Goal: Information Seeking & Learning: Learn about a topic

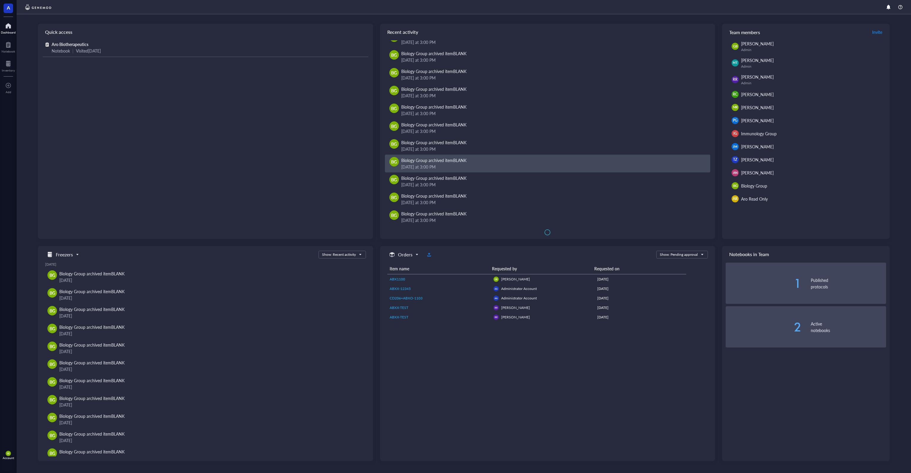
scroll to position [1075, 0]
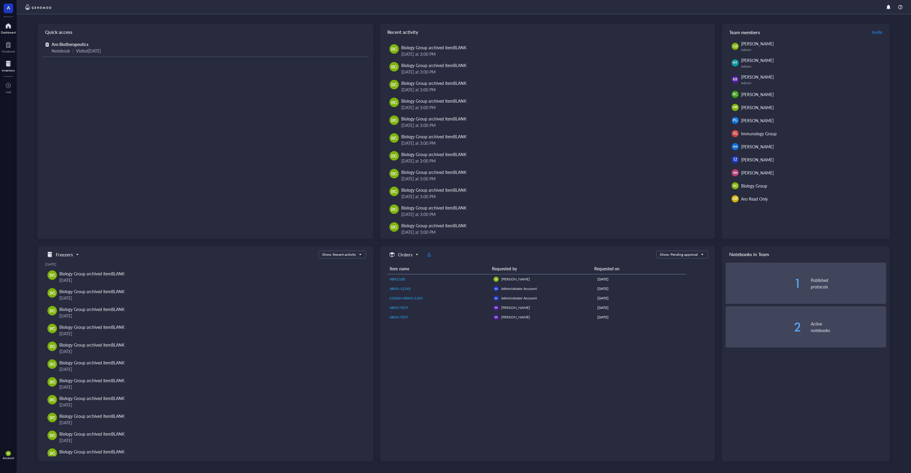
click at [10, 65] on div at bounding box center [8, 63] width 13 height 9
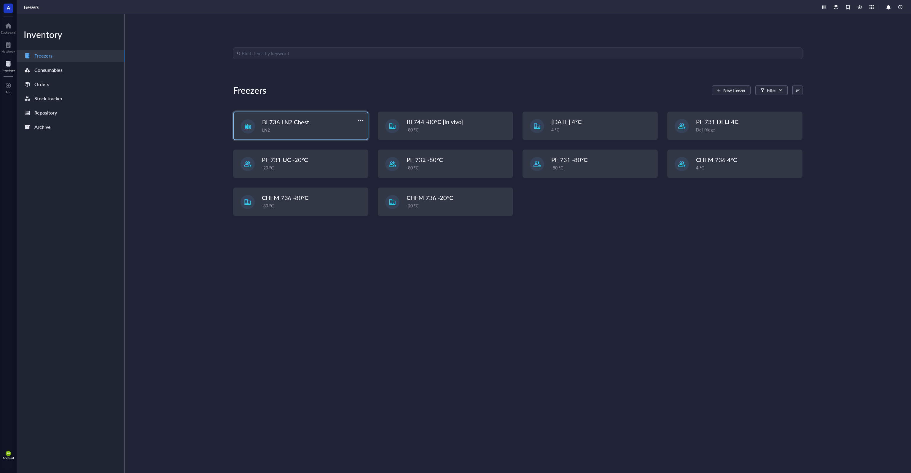
click at [288, 122] on span "BI 736 LN2 Chest" at bounding box center [285, 122] width 47 height 8
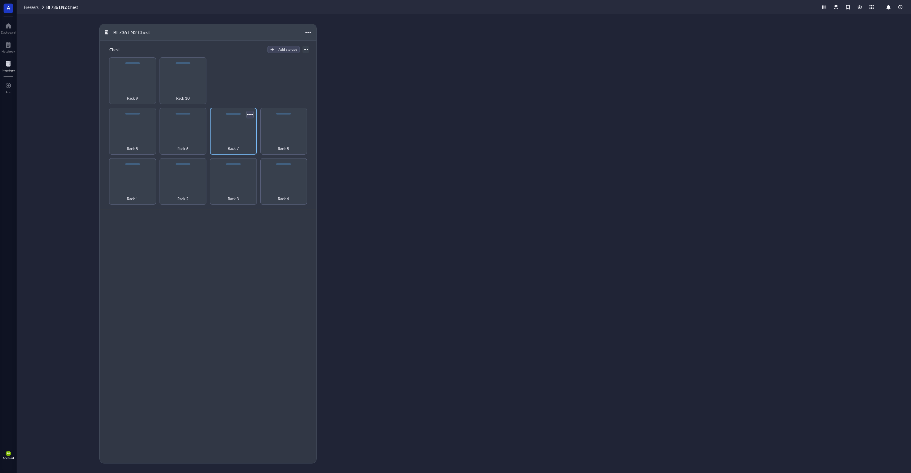
click at [249, 115] on div at bounding box center [249, 114] width 9 height 9
click at [256, 124] on div "Settings" at bounding box center [267, 124] width 34 height 5
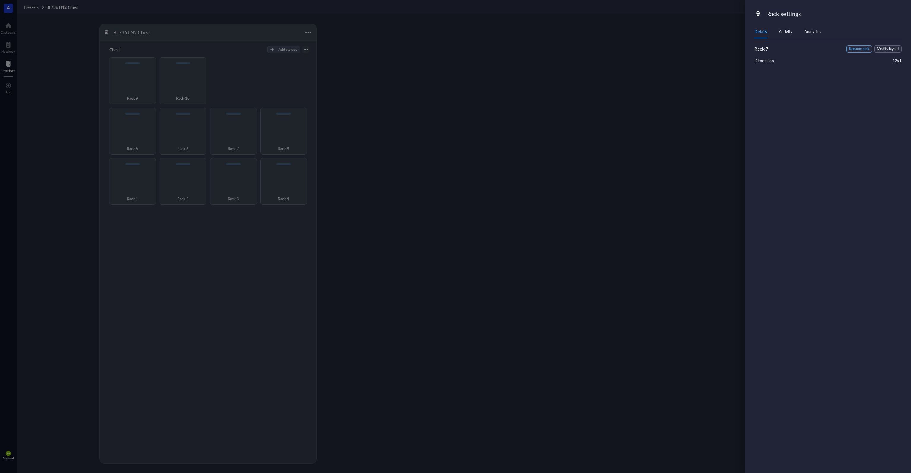
click at [861, 50] on span "Rename rack" at bounding box center [859, 49] width 20 height 6
click at [800, 51] on input "Rack 7" at bounding box center [784, 49] width 60 height 9
click at [688, 93] on div at bounding box center [455, 236] width 911 height 473
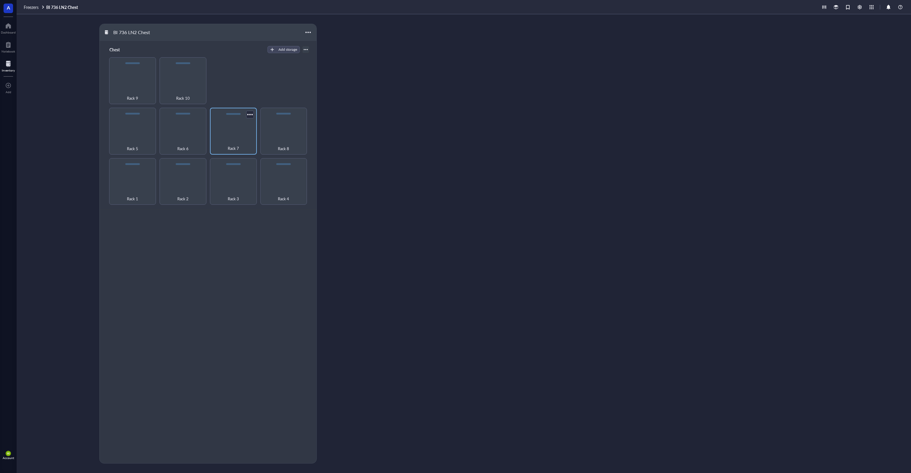
click at [229, 125] on div "Rack 7" at bounding box center [233, 131] width 47 height 47
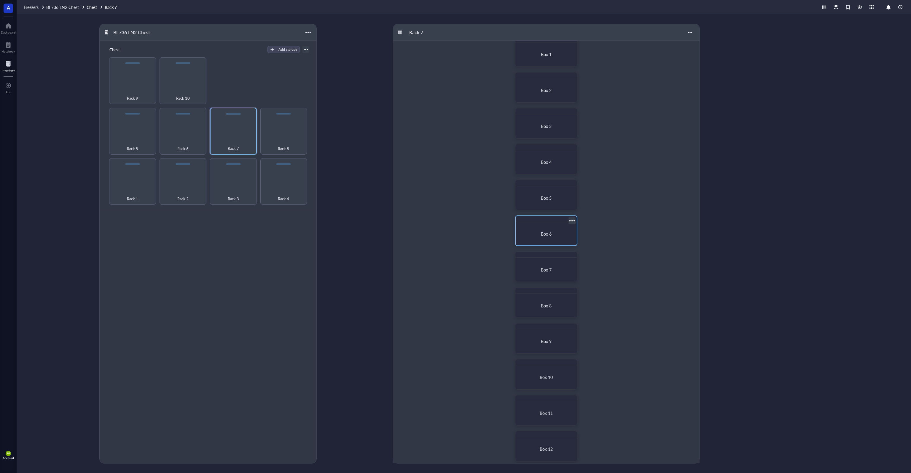
scroll to position [17, 0]
click at [541, 338] on span "Box 9" at bounding box center [546, 335] width 11 height 6
click at [74, 44] on div "BI 736 LN2 Chest Chest Add storage Rack 1 Rack 2 Rack 3 Rack 4 Rack 5 Rack 6 Ra…" at bounding box center [464, 243] width 894 height 458
click at [542, 169] on div "Box 4" at bounding box center [546, 174] width 56 height 19
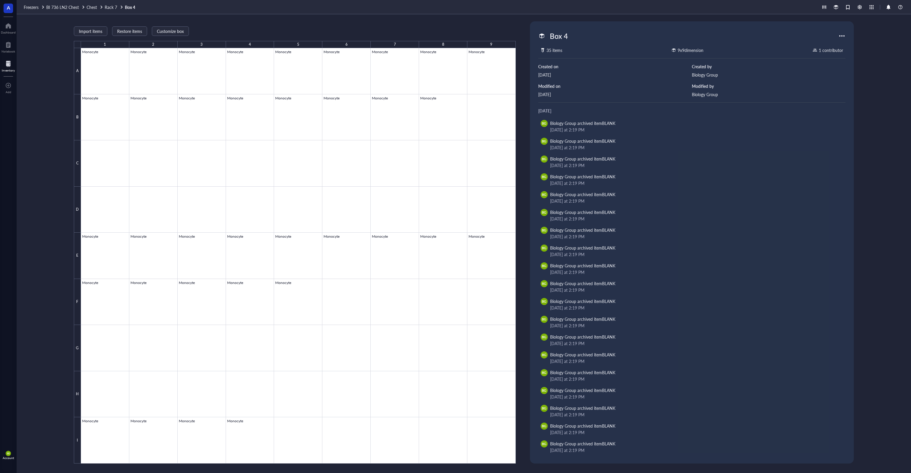
click at [843, 36] on div at bounding box center [841, 35] width 9 height 9
click at [877, 32] on div "Import items Restore items Customize box 1 2 3 4 5 6 7 8 9 A B C D E F G H I Mo…" at bounding box center [464, 243] width 894 height 458
click at [111, 7] on span "Rack 7" at bounding box center [111, 7] width 12 height 6
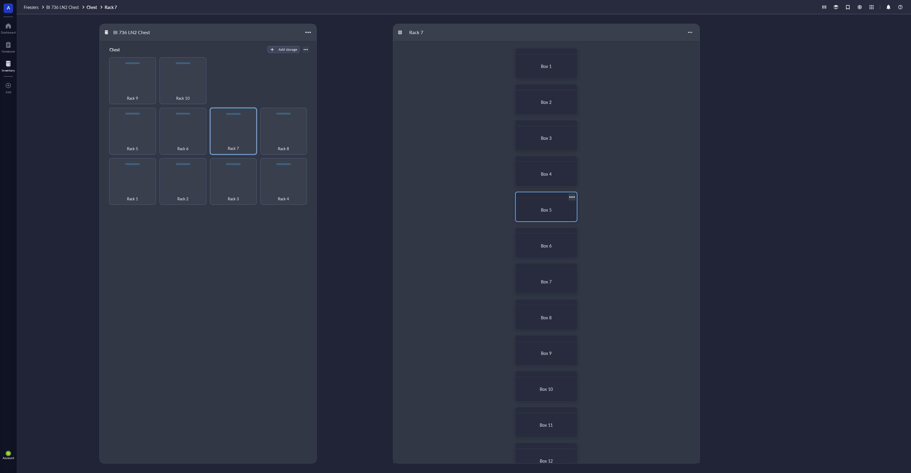
click at [545, 211] on span "Box 5" at bounding box center [546, 210] width 11 height 6
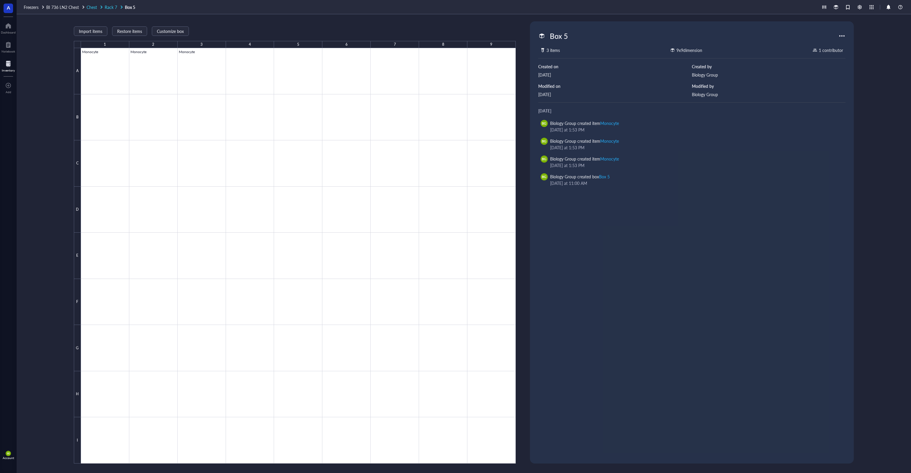
click at [114, 7] on span "Rack 7" at bounding box center [111, 7] width 12 height 6
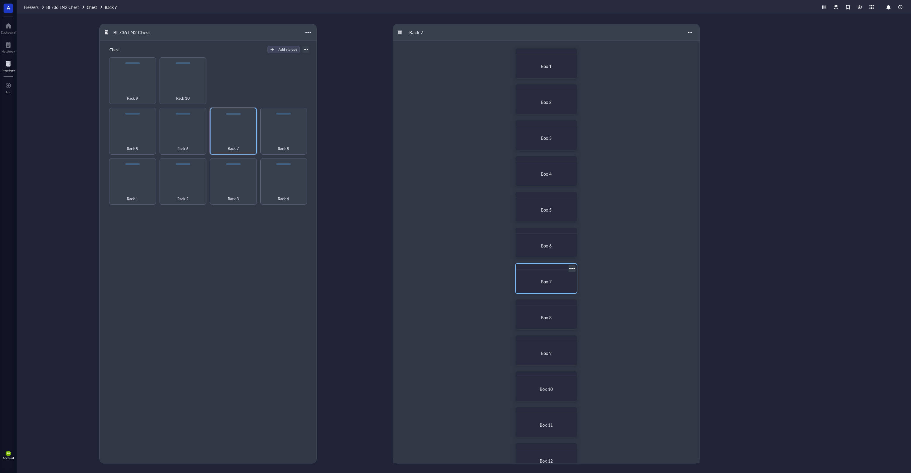
click at [548, 275] on div "Box 7" at bounding box center [546, 281] width 56 height 19
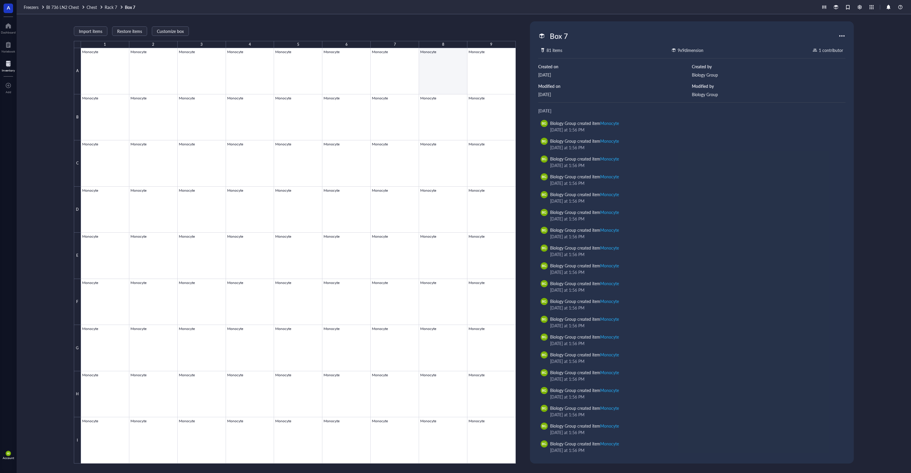
click at [445, 83] on div at bounding box center [298, 255] width 435 height 415
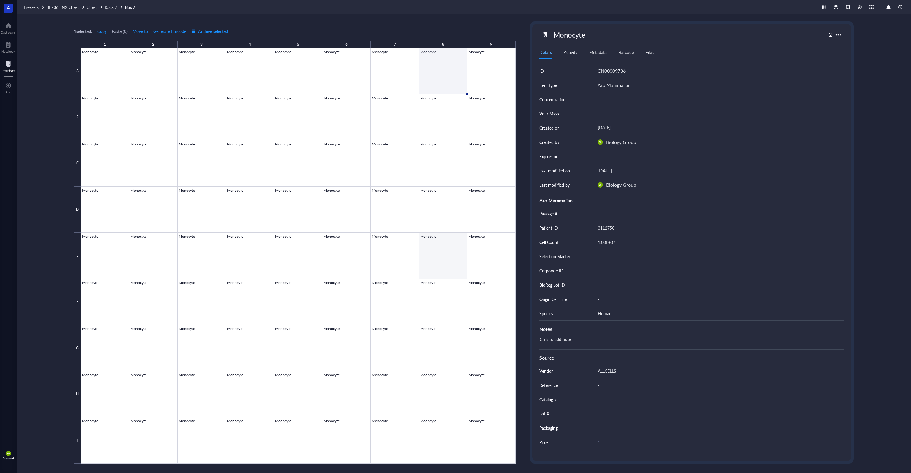
click at [431, 259] on div at bounding box center [298, 255] width 435 height 415
click at [114, 6] on span "Rack 7" at bounding box center [111, 7] width 12 height 6
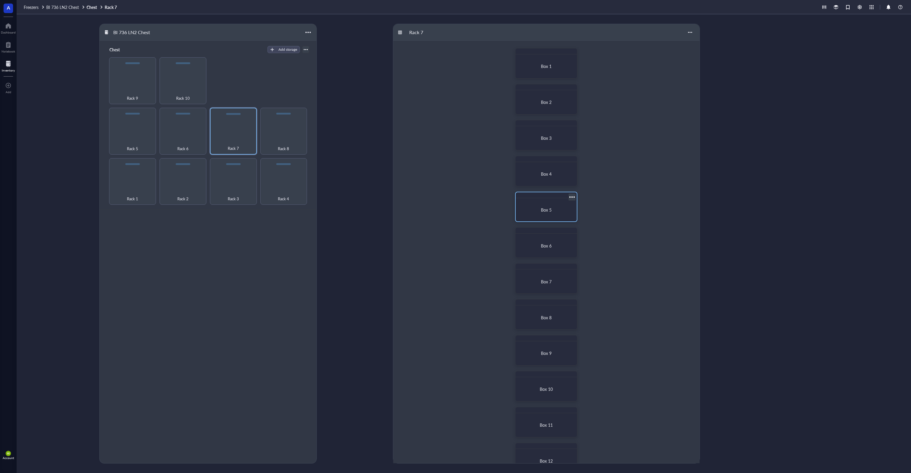
click at [550, 216] on div "Box 5" at bounding box center [546, 209] width 56 height 19
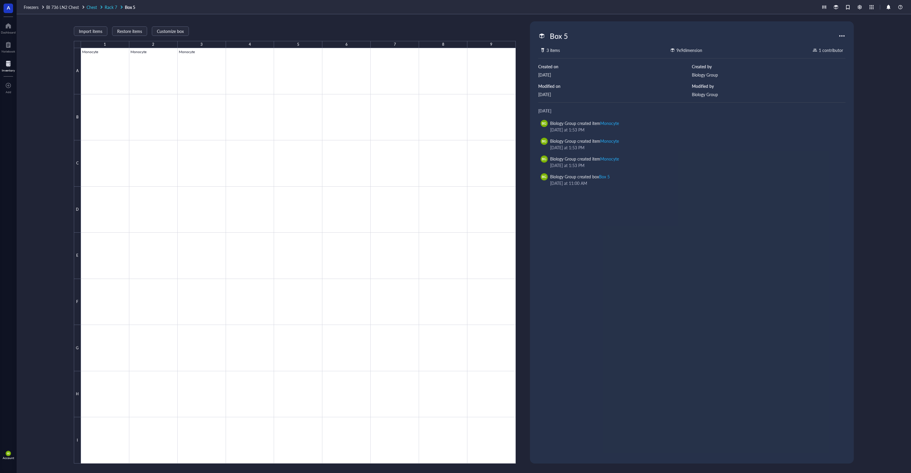
click at [113, 6] on span "Rack 7" at bounding box center [111, 7] width 12 height 6
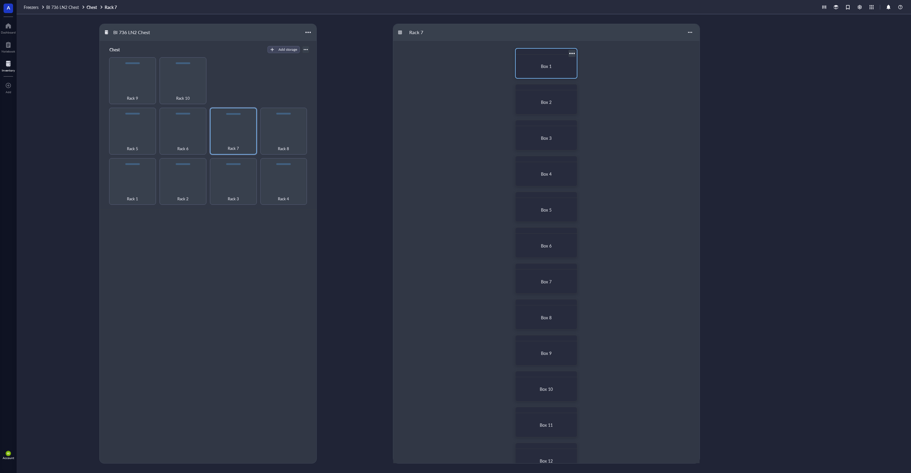
click at [548, 69] on div "Box 1" at bounding box center [546, 66] width 56 height 19
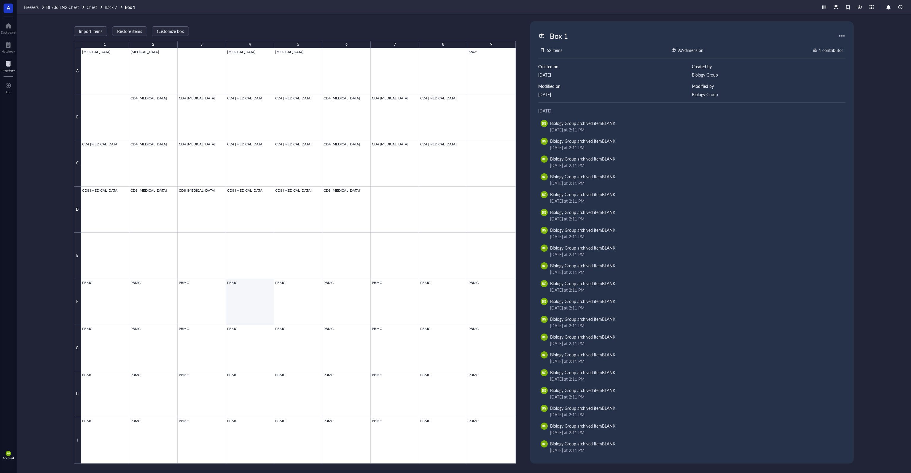
click at [250, 290] on div at bounding box center [298, 255] width 435 height 415
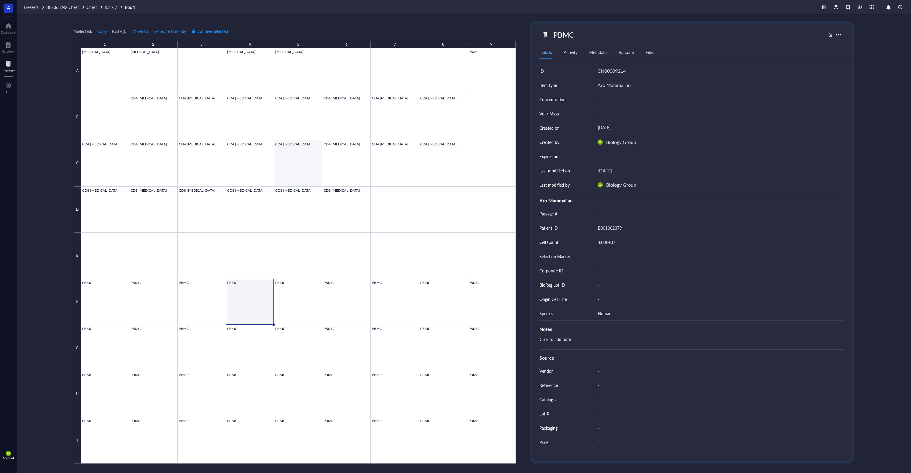
click at [296, 164] on div at bounding box center [298, 255] width 435 height 415
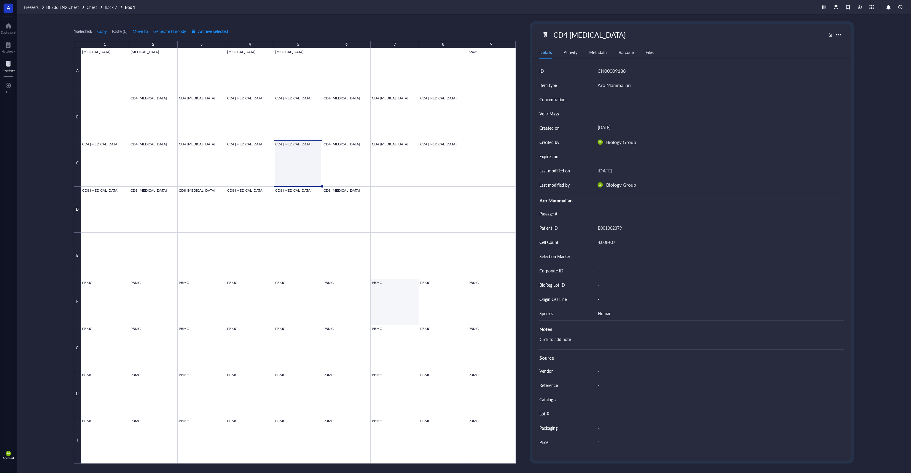
click at [391, 304] on div at bounding box center [298, 255] width 435 height 415
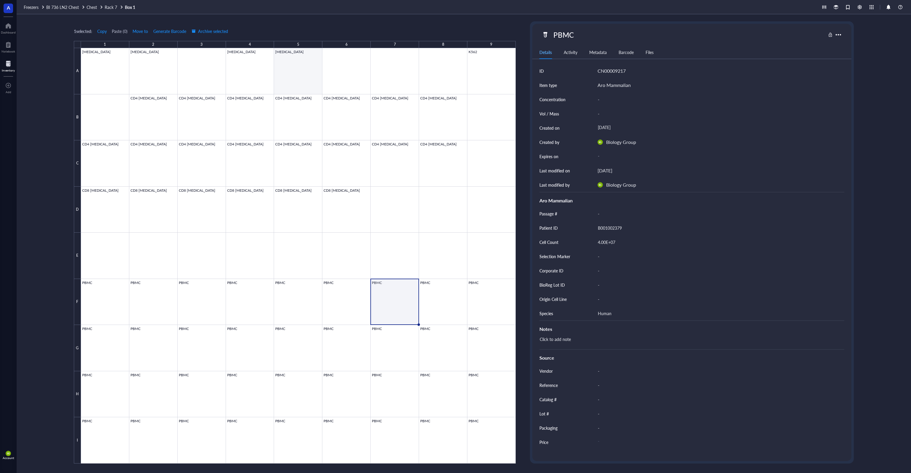
click at [286, 72] on div at bounding box center [298, 255] width 435 height 415
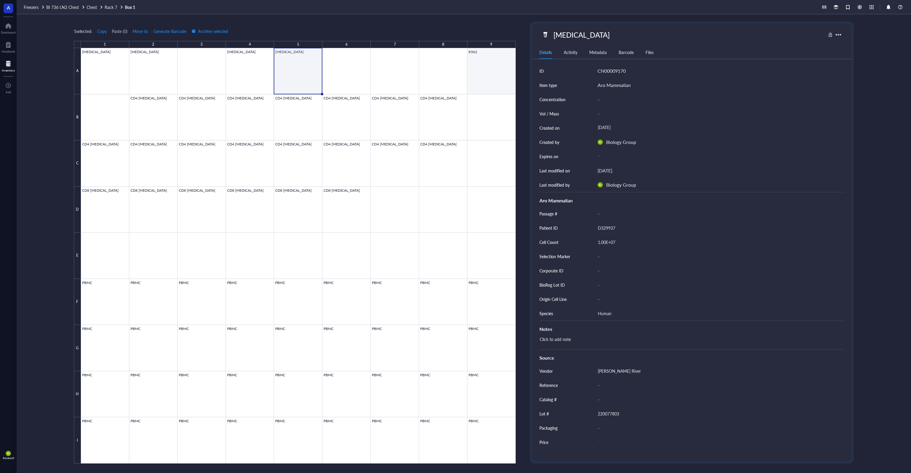
click at [486, 81] on div at bounding box center [298, 255] width 435 height 415
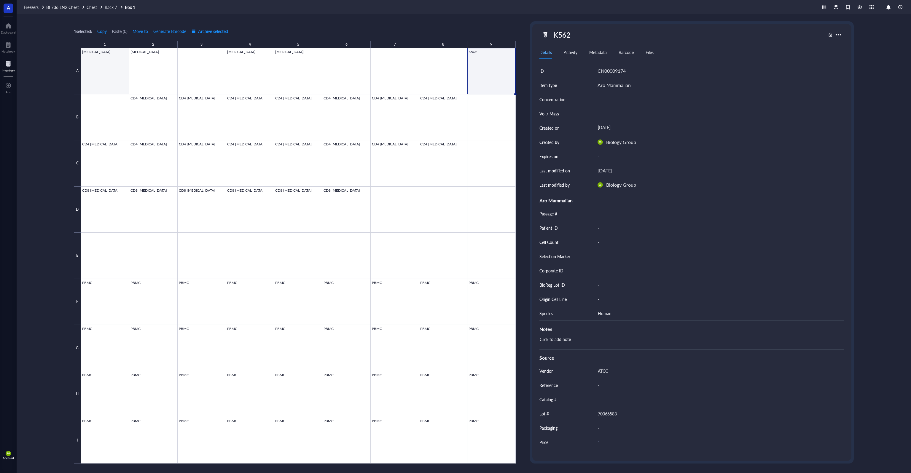
click at [111, 67] on div at bounding box center [298, 255] width 435 height 415
click at [114, 6] on span "Rack 7" at bounding box center [111, 7] width 12 height 6
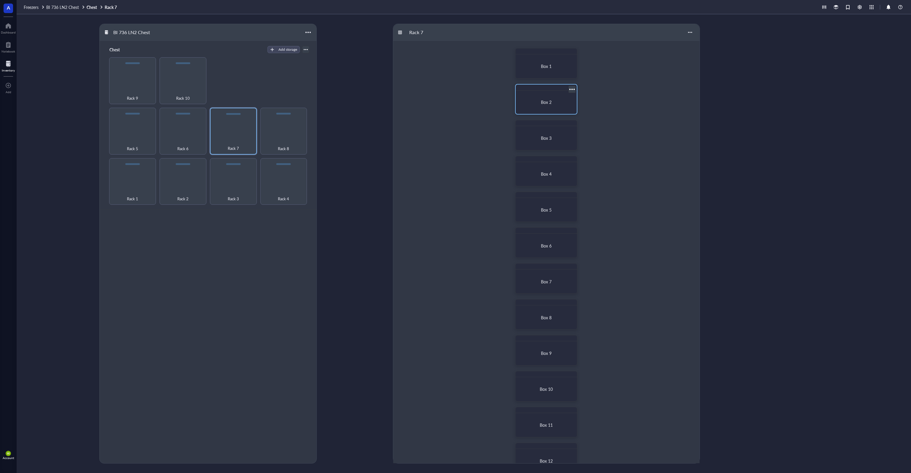
click at [551, 90] on div at bounding box center [546, 87] width 61 height 6
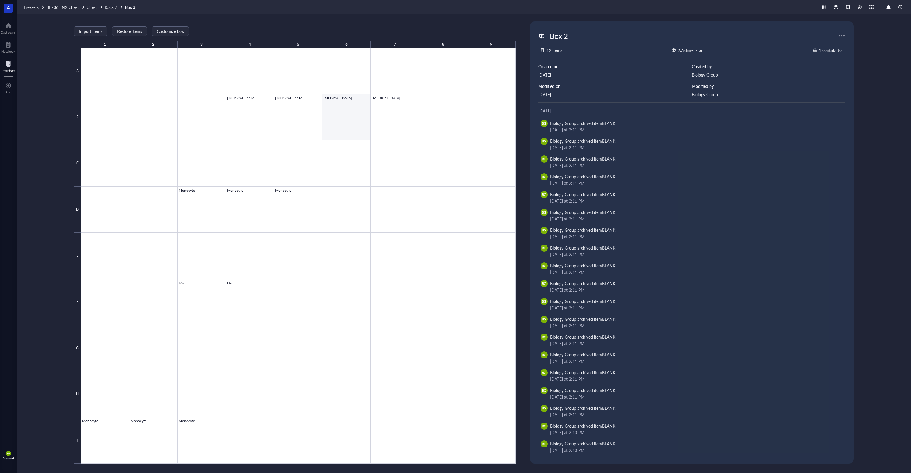
click at [342, 115] on div at bounding box center [298, 255] width 435 height 415
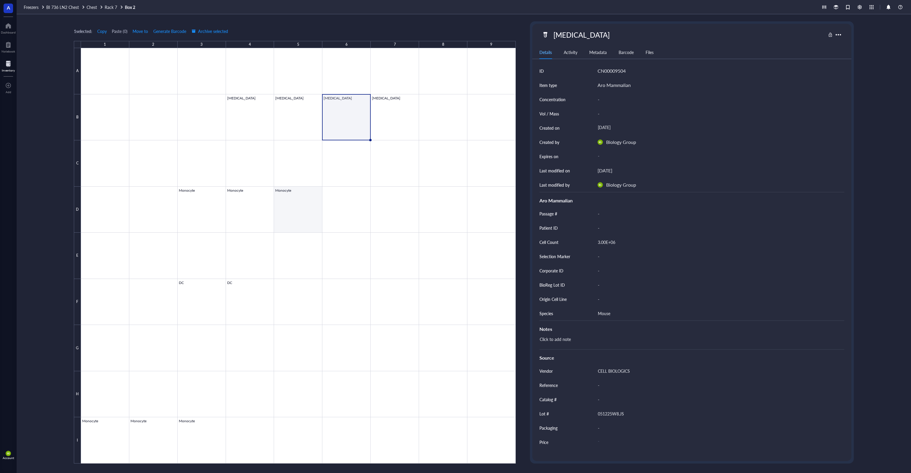
click at [306, 218] on div at bounding box center [298, 255] width 435 height 415
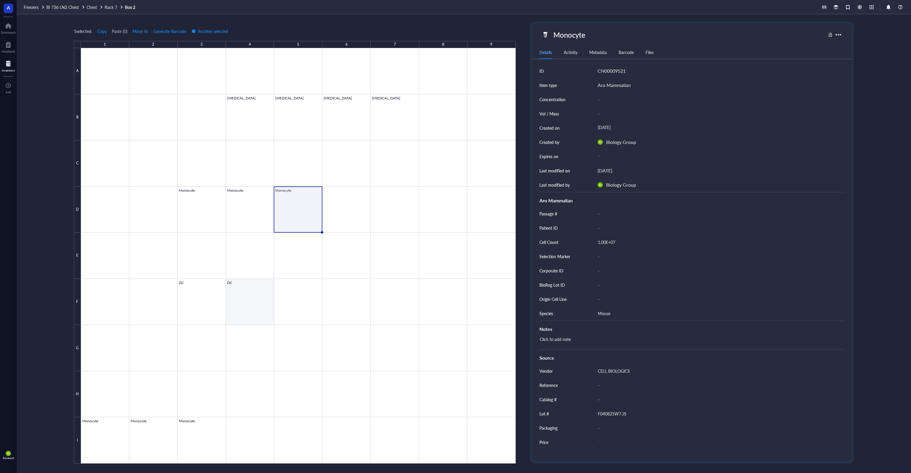
click at [248, 299] on div at bounding box center [298, 255] width 435 height 415
click at [204, 427] on div at bounding box center [298, 255] width 435 height 415
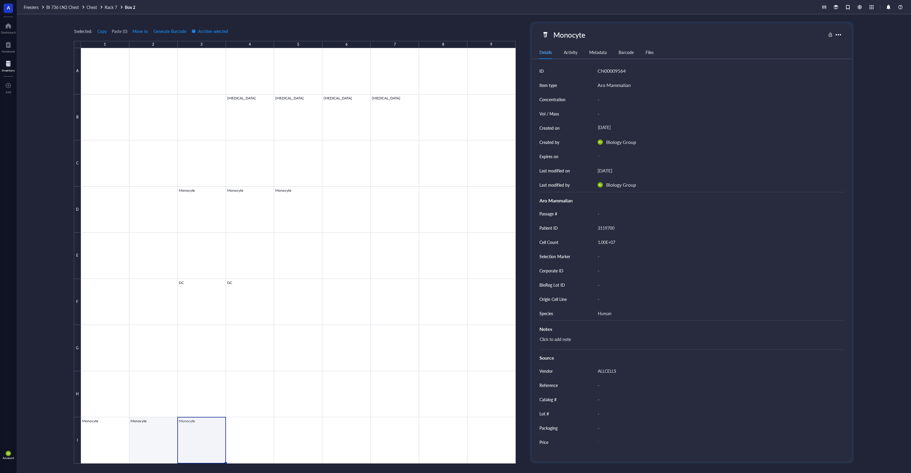
click at [157, 426] on div at bounding box center [298, 255] width 435 height 415
click at [102, 429] on div at bounding box center [298, 255] width 435 height 415
click at [205, 438] on div at bounding box center [298, 255] width 435 height 415
click at [110, 7] on span "Rack 7" at bounding box center [111, 7] width 12 height 6
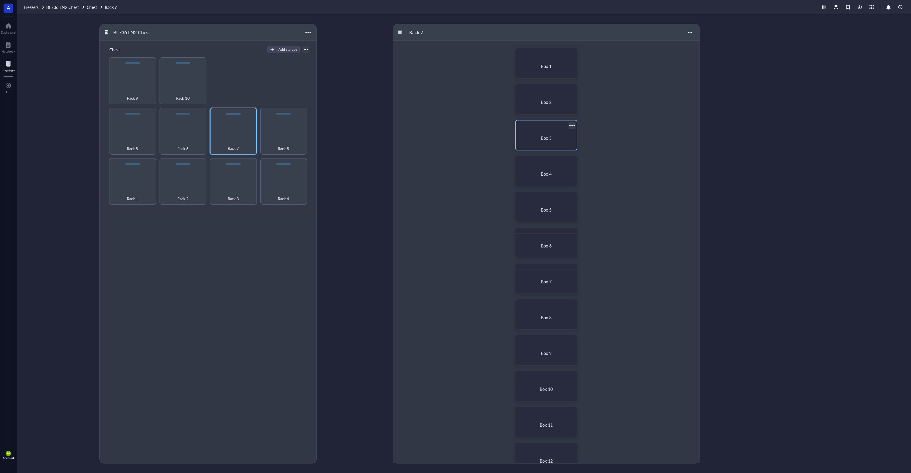
click at [540, 138] on div "Box 3" at bounding box center [546, 137] width 47 height 5
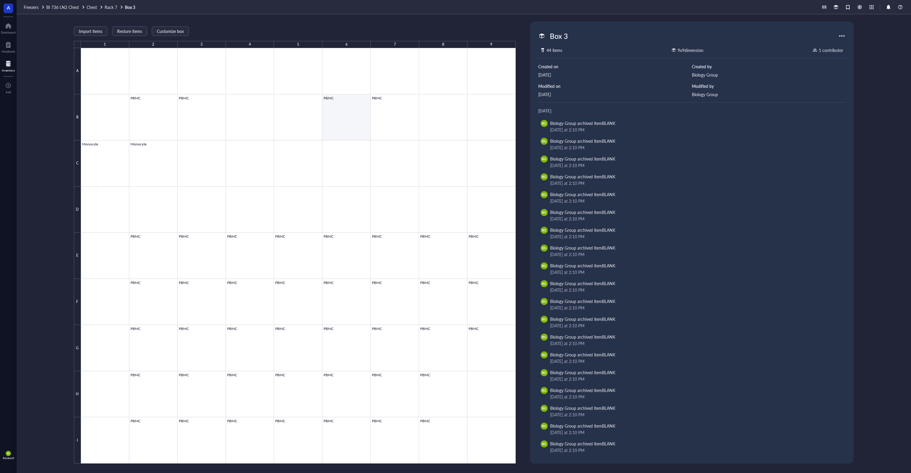
click at [343, 112] on div at bounding box center [298, 255] width 435 height 415
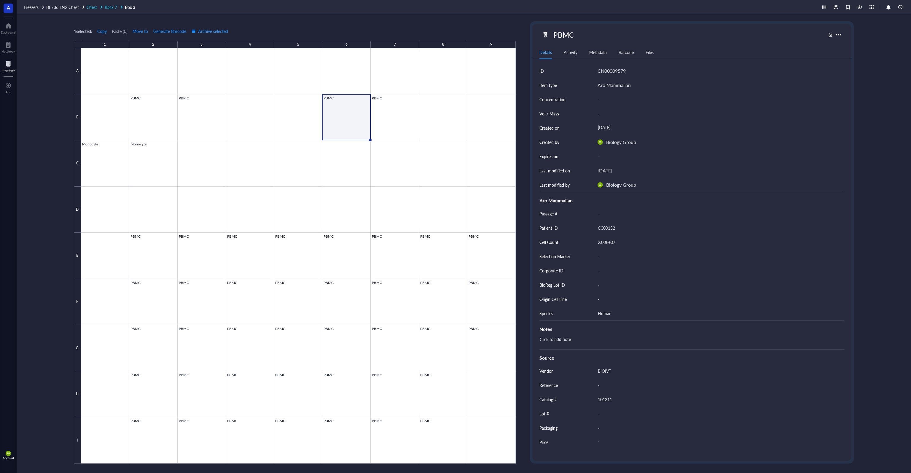
click at [106, 7] on span "Rack 7" at bounding box center [111, 7] width 12 height 6
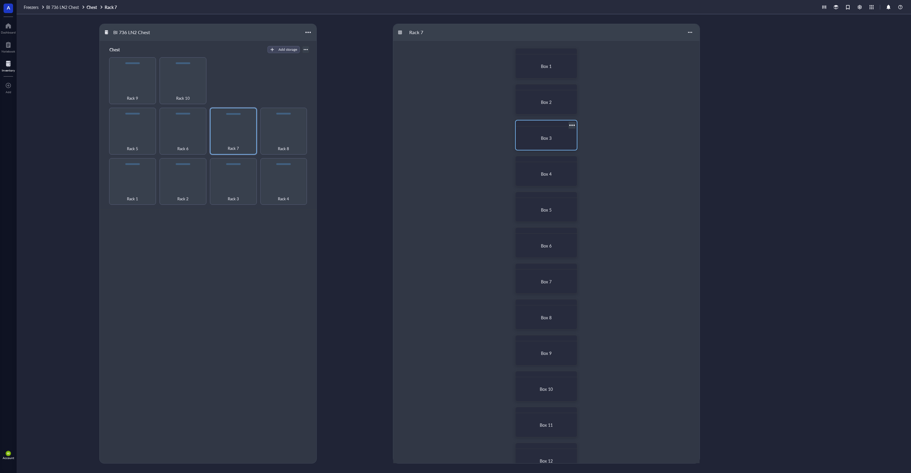
click at [530, 134] on div "Box 3" at bounding box center [546, 138] width 56 height 19
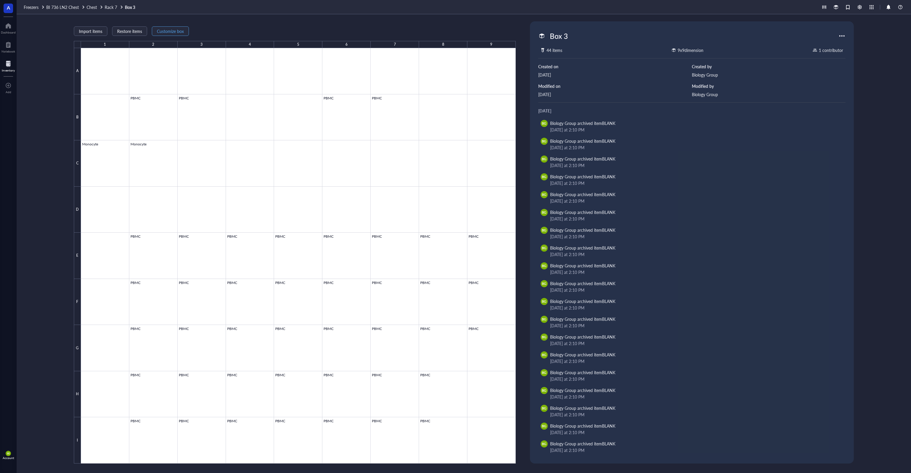
click at [171, 33] on span "Customize box" at bounding box center [170, 31] width 27 height 5
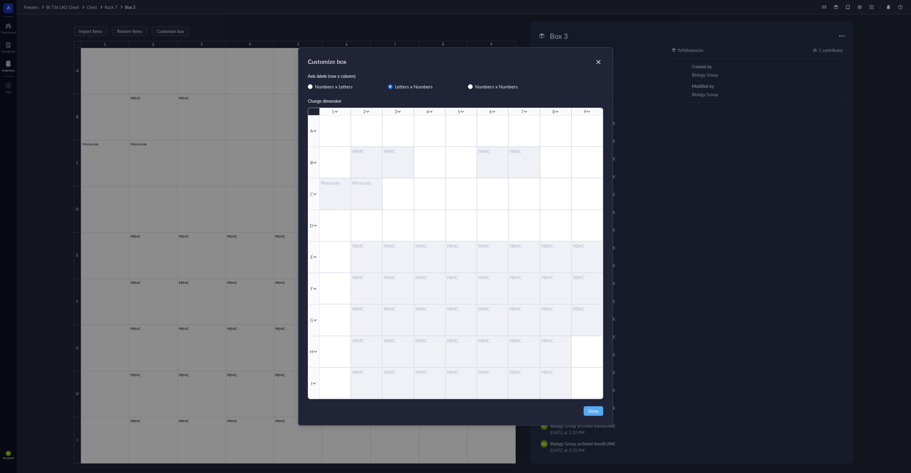
click at [362, 158] on div "PBMC" at bounding box center [366, 161] width 31 height 31
click at [599, 61] on icon "Close" at bounding box center [599, 62] width 6 height 6
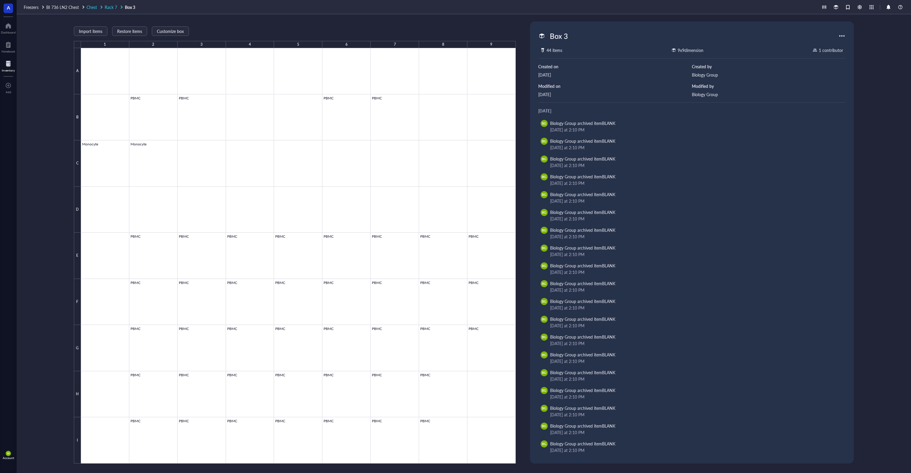
click at [114, 7] on span "Rack 7" at bounding box center [111, 7] width 12 height 6
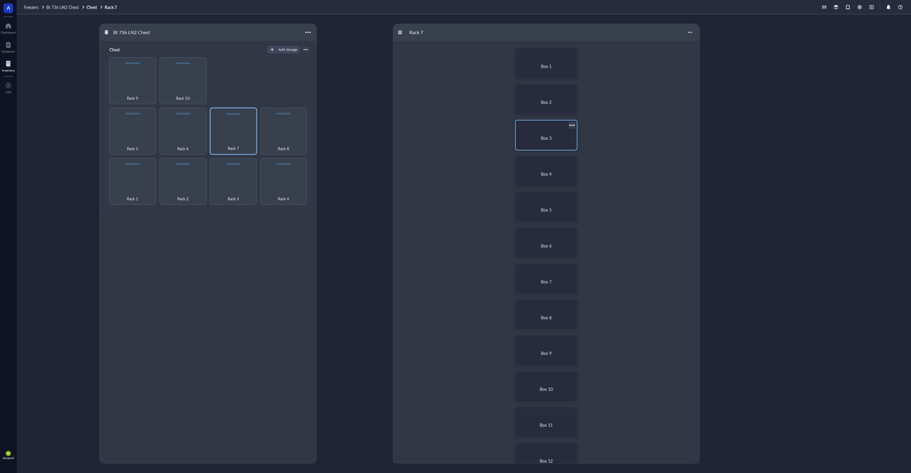
click at [552, 135] on div "Box 3" at bounding box center [546, 138] width 56 height 19
